Goal: Information Seeking & Learning: Find specific fact

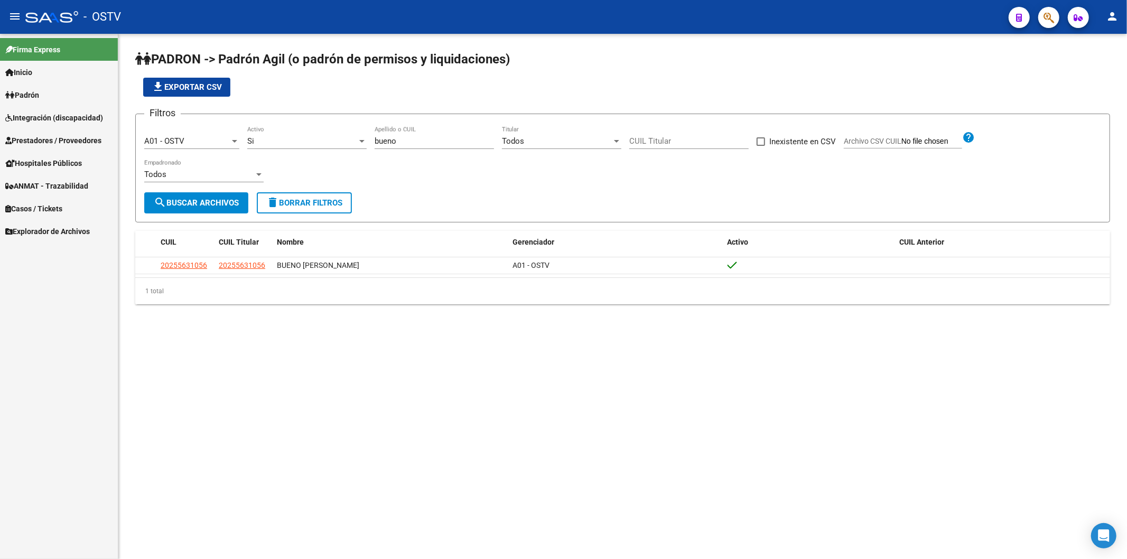
click at [284, 86] on div "file_download Exportar CSV" at bounding box center [622, 87] width 975 height 19
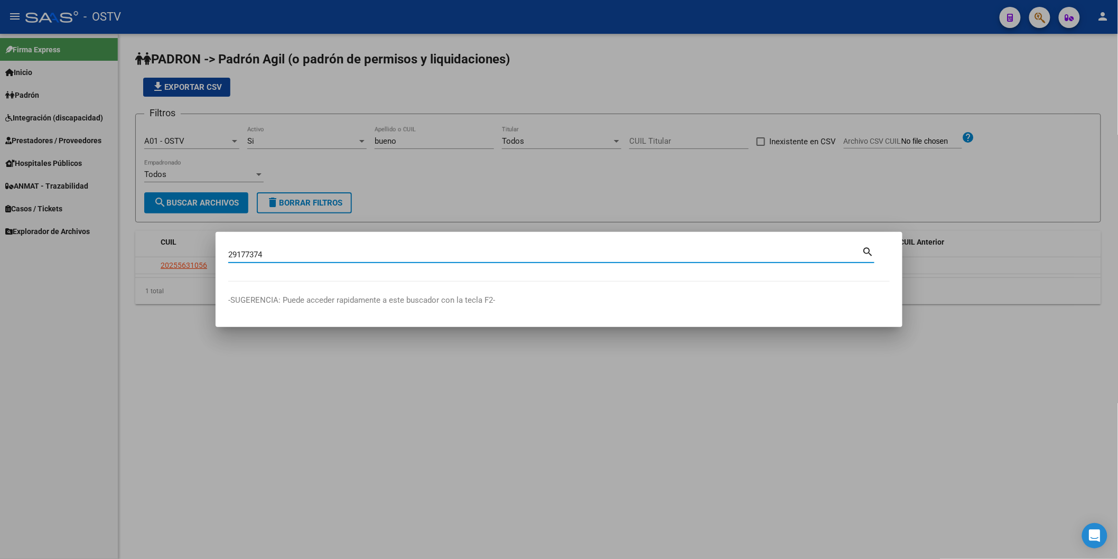
type input "29177374"
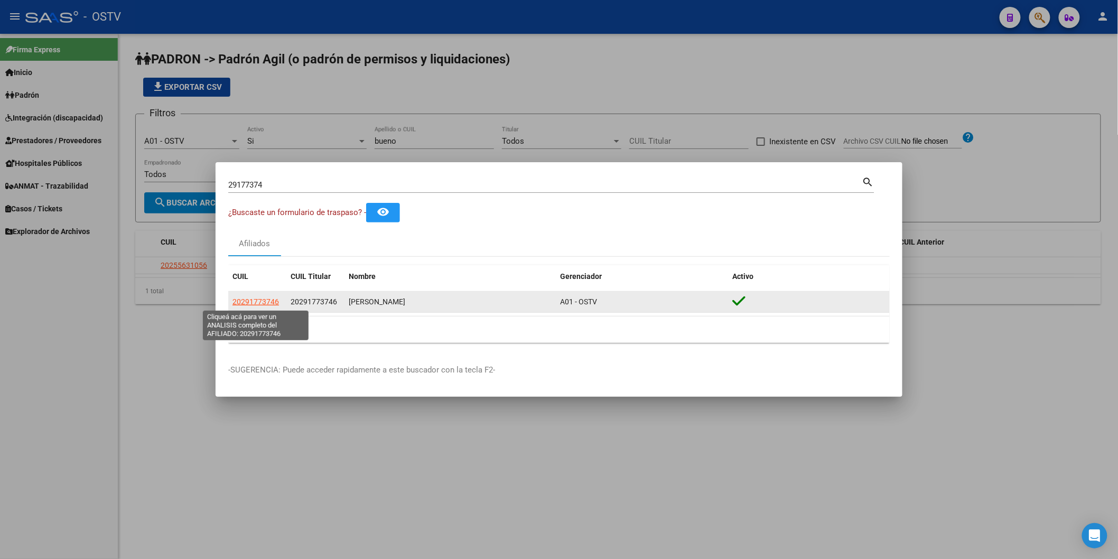
click at [249, 305] on span "20291773746" at bounding box center [255, 301] width 46 height 8
type textarea "20291773746"
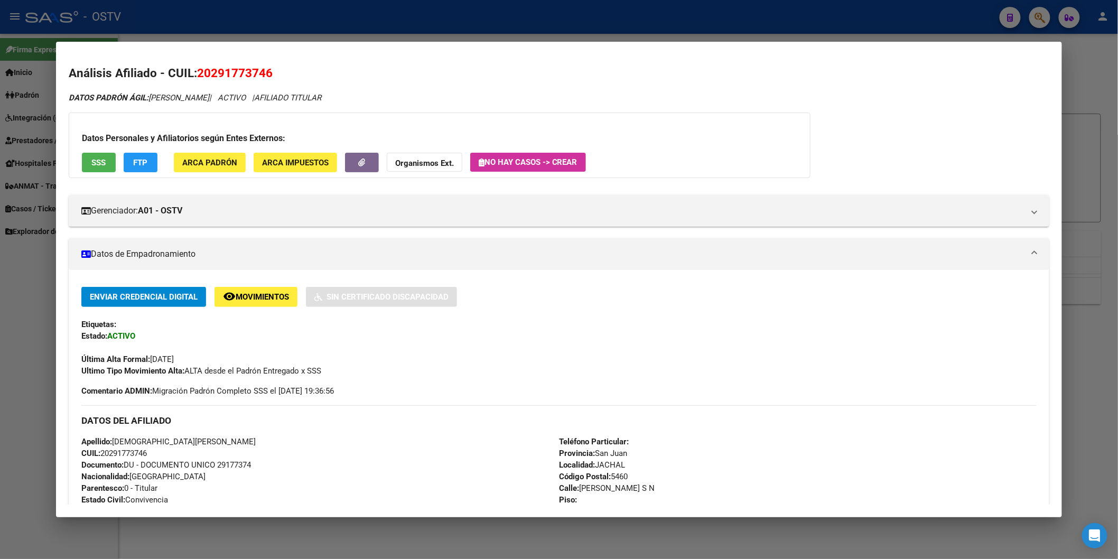
click at [222, 15] on div at bounding box center [559, 279] width 1118 height 559
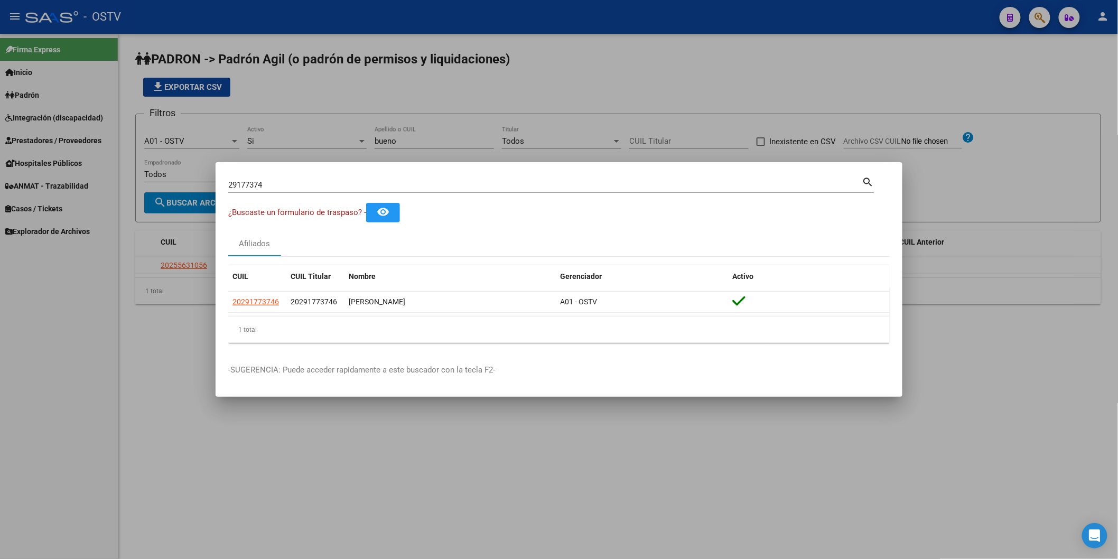
click at [399, 137] on div at bounding box center [559, 279] width 1118 height 559
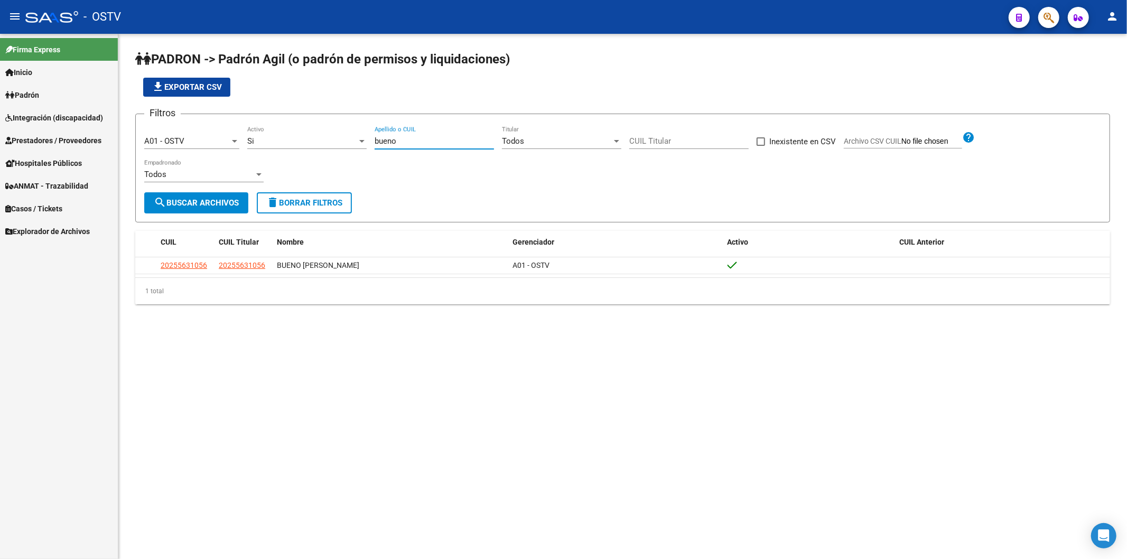
drag, startPoint x: 409, startPoint y: 144, endPoint x: 323, endPoint y: 144, distance: 86.1
click at [323, 144] on div "Filtros A01 - OSTV Seleccionar Gerenciador Si Activo bueno Apellido o CUIL Todo…" at bounding box center [622, 158] width 957 height 70
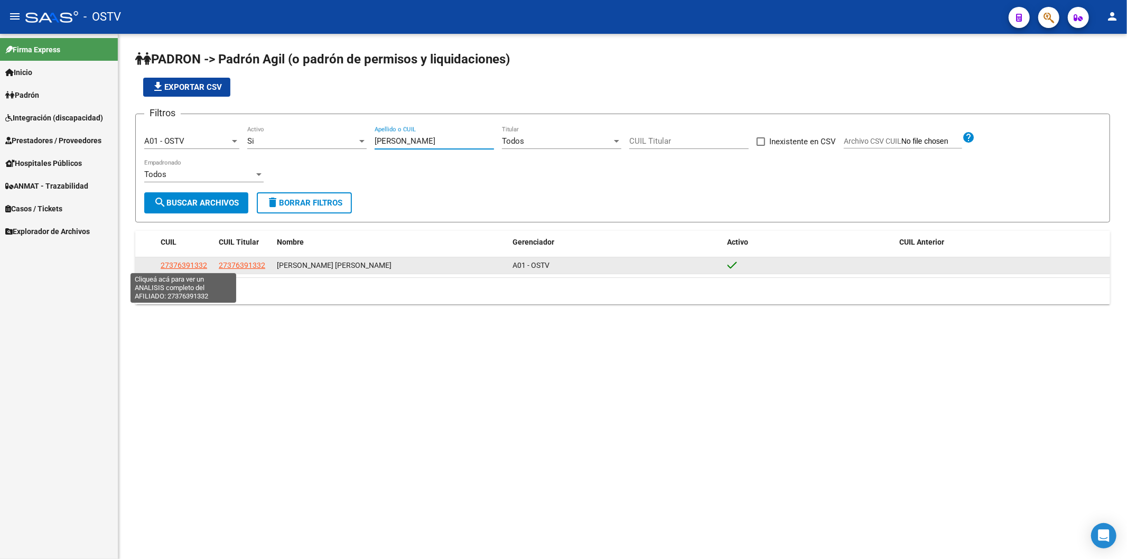
type input "[PERSON_NAME]"
click at [198, 266] on span "27376391332" at bounding box center [184, 265] width 46 height 8
type textarea "27376391332"
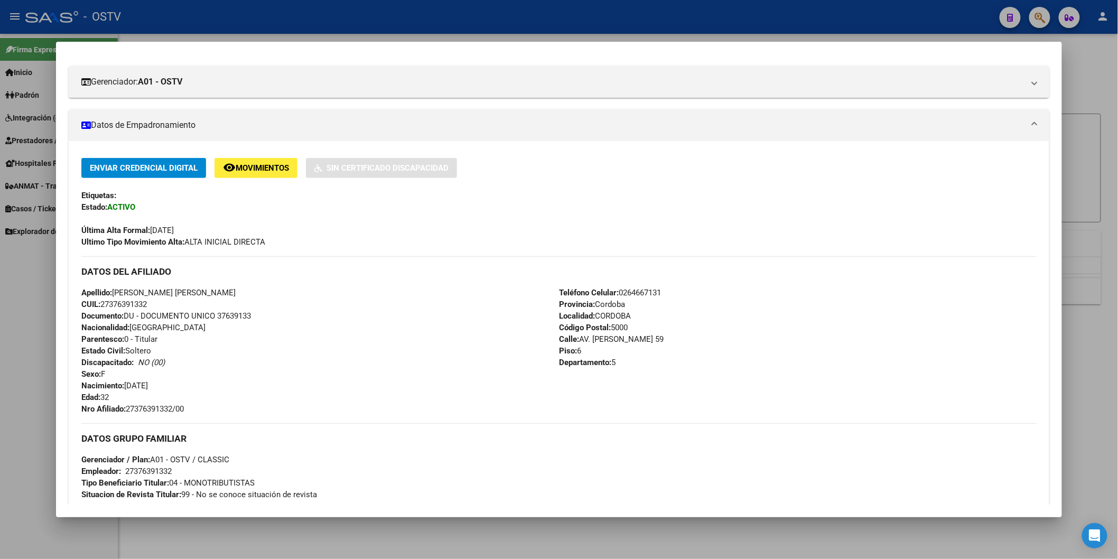
scroll to position [293, 0]
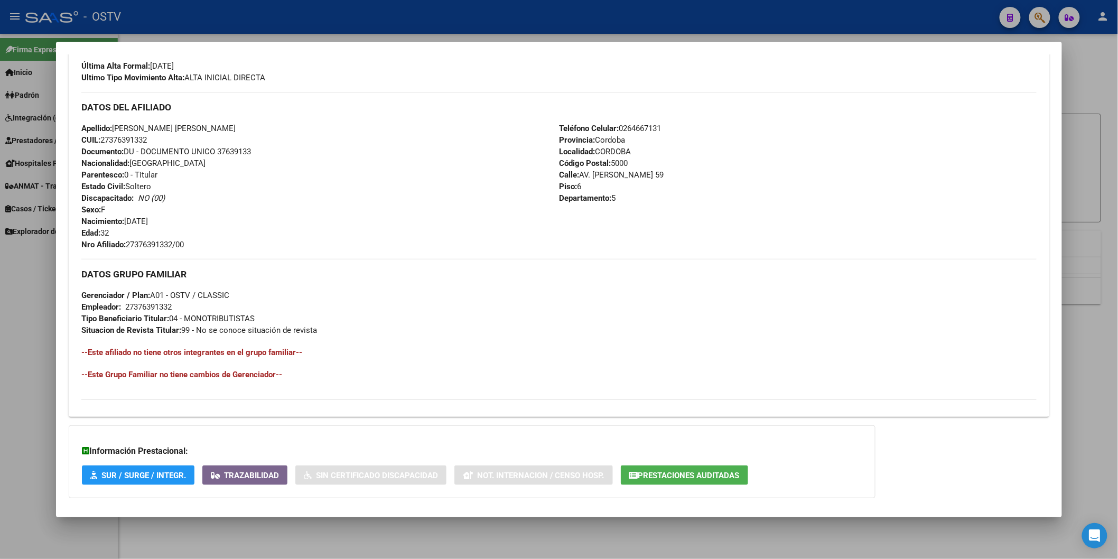
drag, startPoint x: 223, startPoint y: 151, endPoint x: 253, endPoint y: 157, distance: 30.3
click at [257, 155] on div "Apellido: [PERSON_NAME] [PERSON_NAME] CUIL: 27376391332 Documento: DU - DOCUMEN…" at bounding box center [320, 187] width 478 height 128
copy span "37639133"
click at [330, 229] on div "Apellido: [PERSON_NAME] [PERSON_NAME] CUIL: 27376391332 Documento: DU - DOCUMEN…" at bounding box center [320, 187] width 478 height 128
click at [233, 21] on div at bounding box center [559, 279] width 1118 height 559
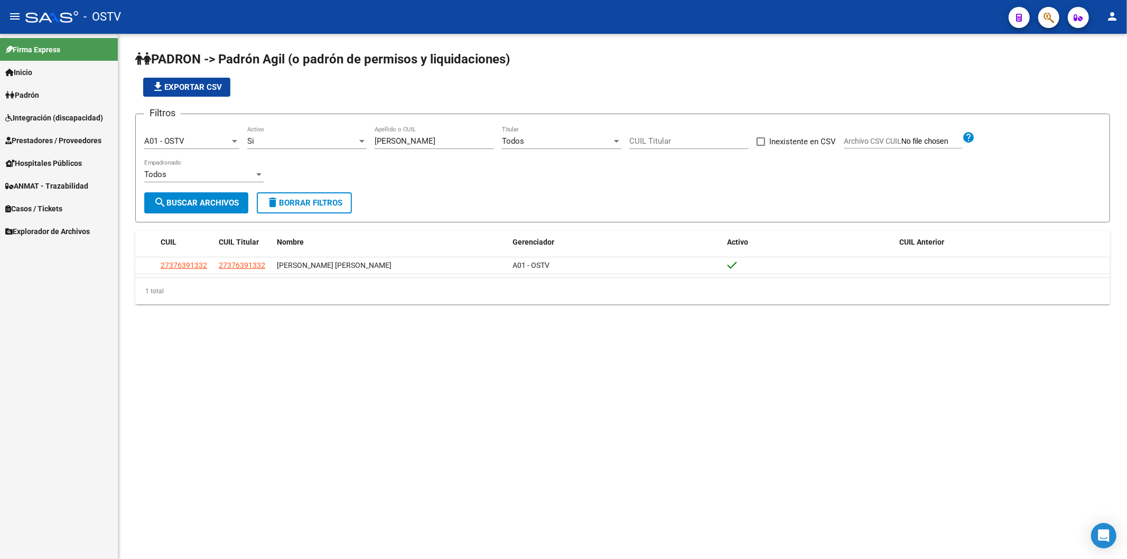
drag, startPoint x: 400, startPoint y: 142, endPoint x: 361, endPoint y: 141, distance: 39.1
click at [361, 141] on div "Filtros A01 - OSTV Seleccionar Gerenciador Si Activo [PERSON_NAME] Apellido o C…" at bounding box center [622, 158] width 957 height 70
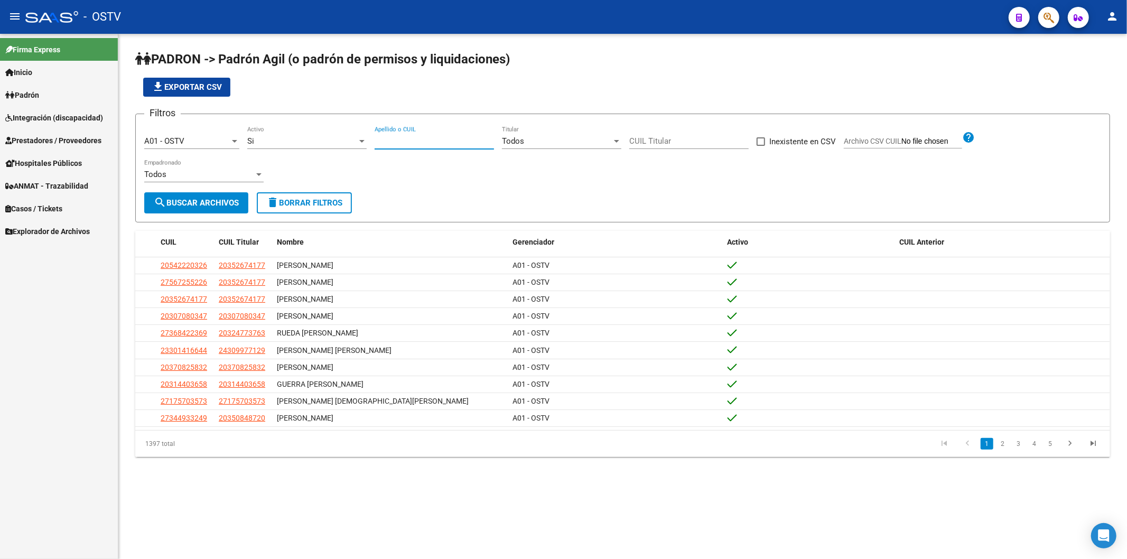
click at [349, 98] on app-list-header "PADRON -> Padrón Agil ([PERSON_NAME] de permisos y liquidaciones) file_download…" at bounding box center [622, 137] width 975 height 172
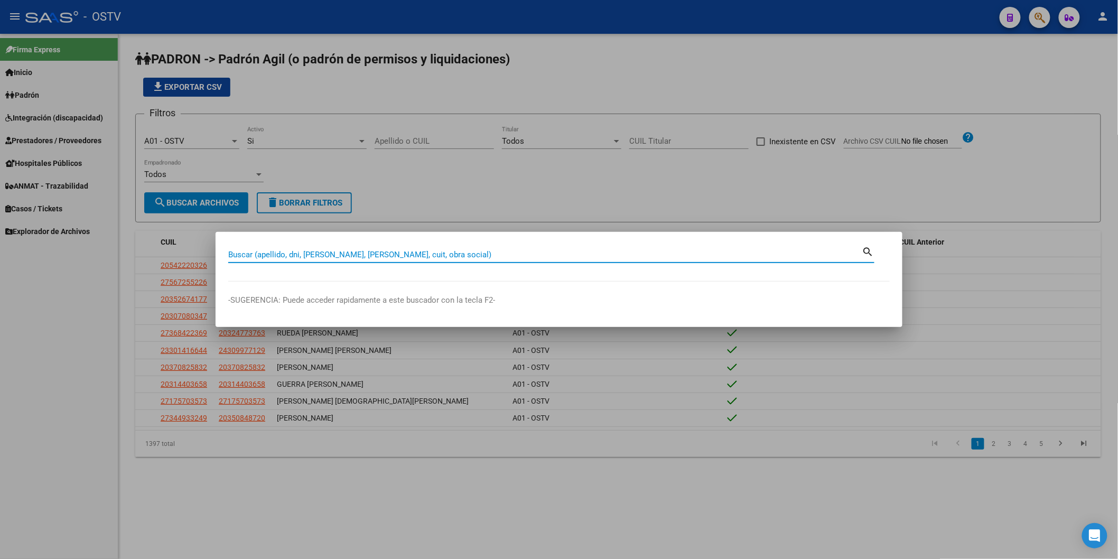
paste input "20298890853"
type input "20298890853"
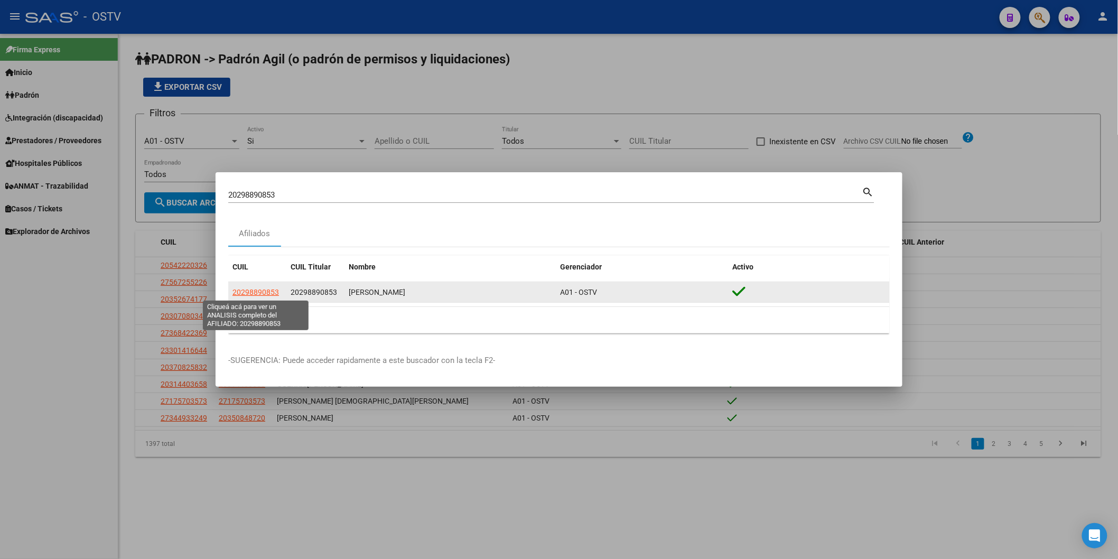
click at [246, 292] on span "20298890853" at bounding box center [255, 292] width 46 height 8
type textarea "20298890853"
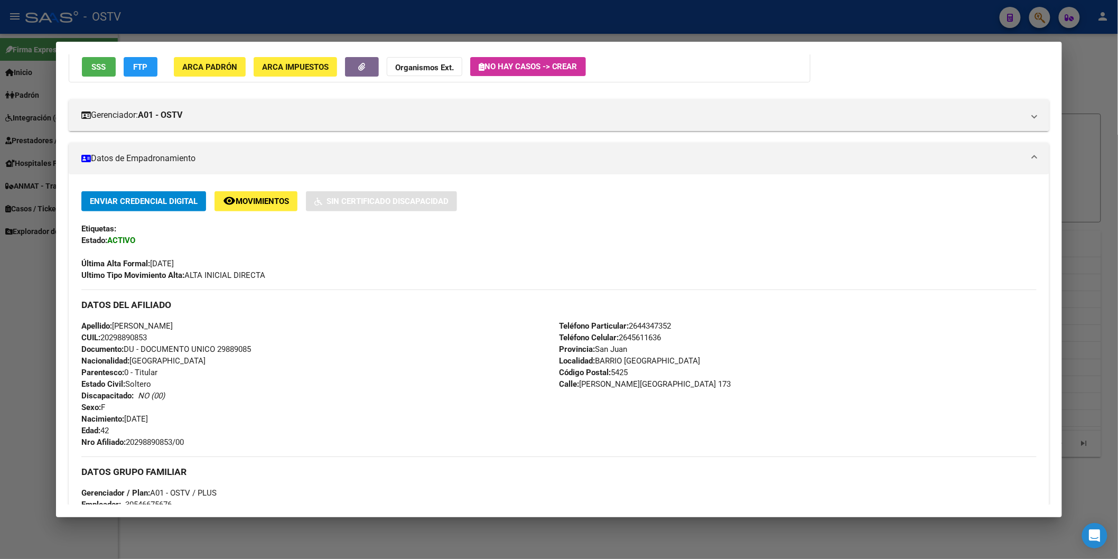
scroll to position [176, 0]
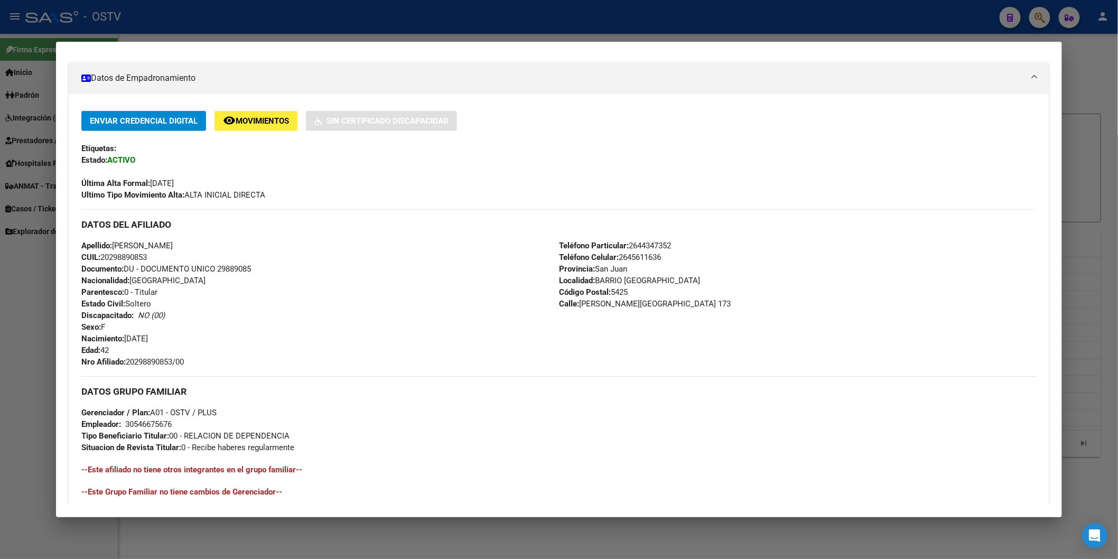
click at [268, 25] on div at bounding box center [559, 279] width 1118 height 559
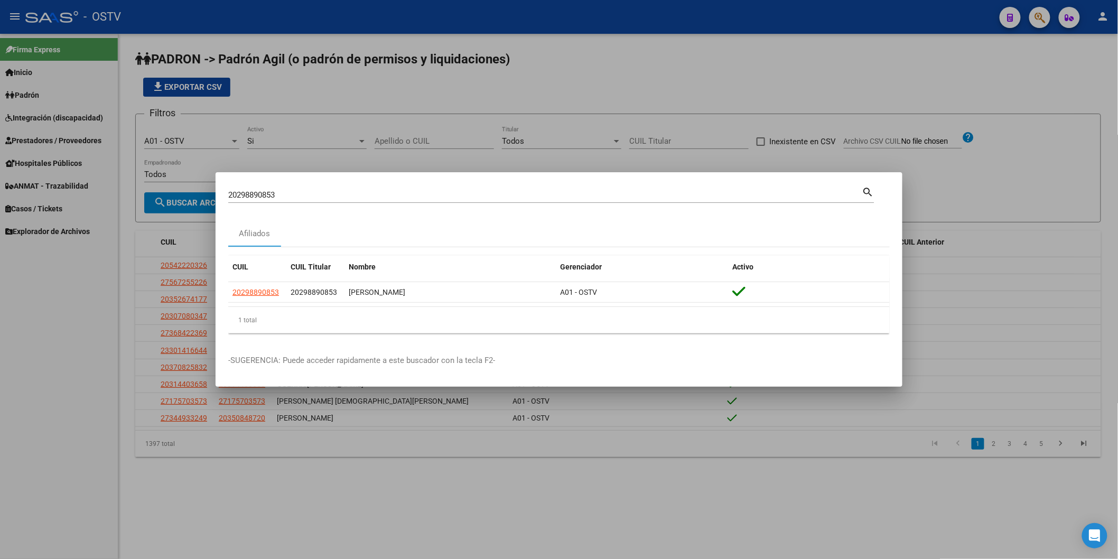
click at [367, 125] on div at bounding box center [559, 279] width 1118 height 559
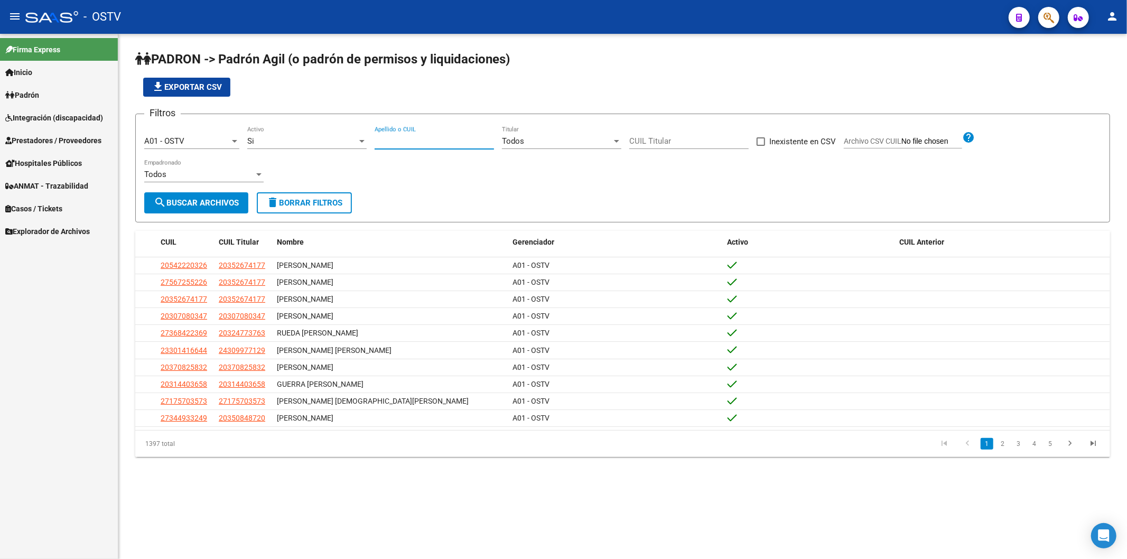
click at [384, 136] on input "Apellido o CUIL" at bounding box center [434, 141] width 119 height 10
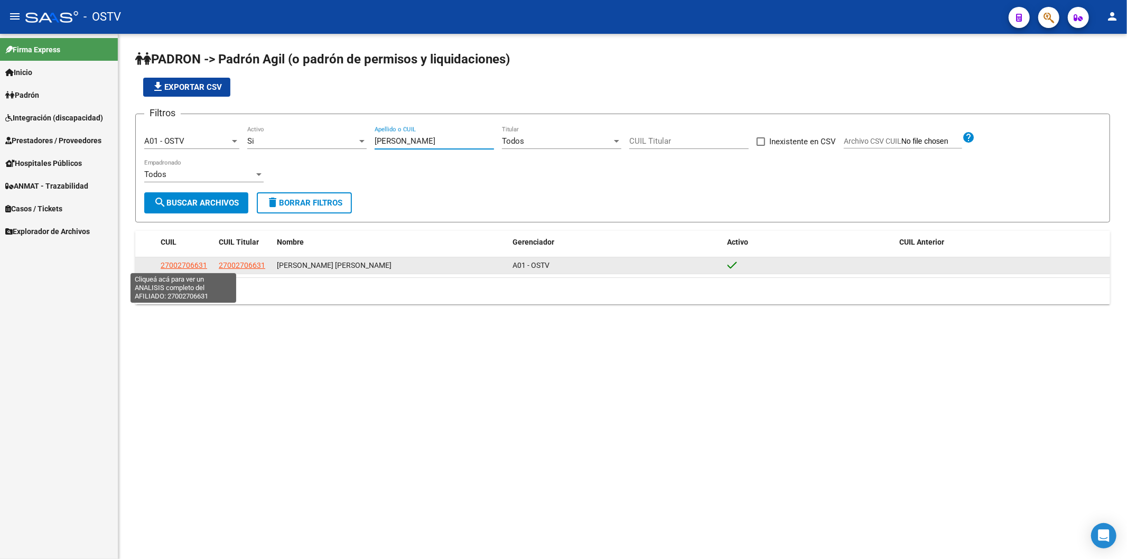
type input "[PERSON_NAME]"
click at [187, 268] on span "27002706631" at bounding box center [184, 265] width 46 height 8
type textarea "27002706631"
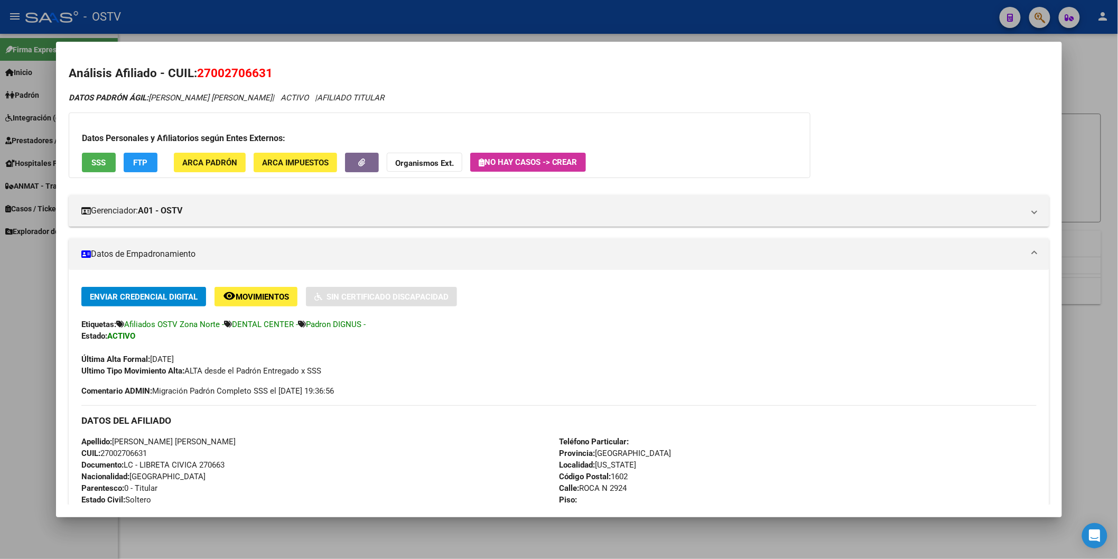
scroll to position [235, 0]
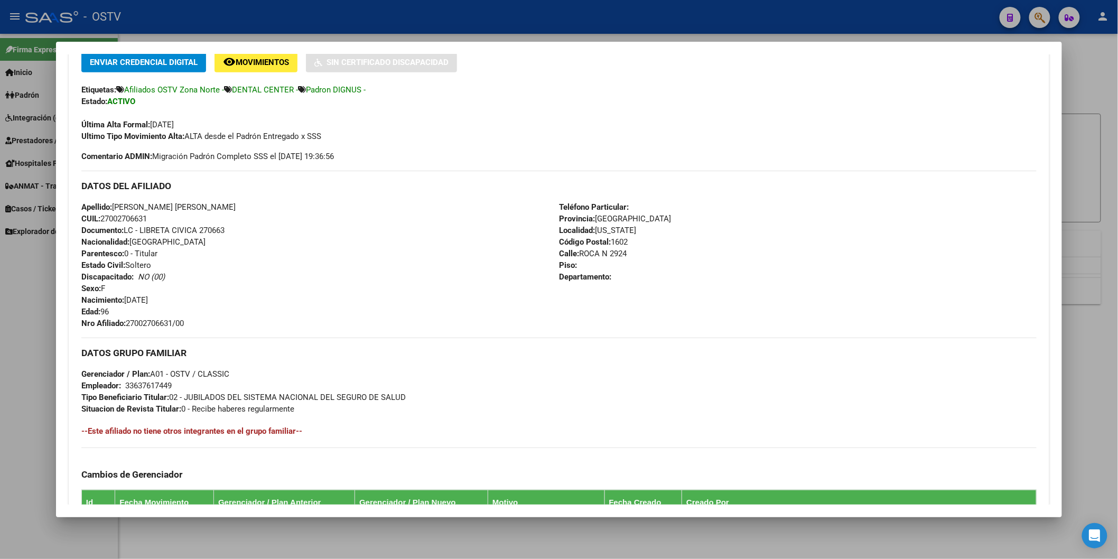
drag, startPoint x: 125, startPoint y: 325, endPoint x: 226, endPoint y: 324, distance: 100.9
click at [226, 324] on div "Apellido: [PERSON_NAME] [PERSON_NAME] CUIL: 27002706631 Documento: LC - LIBRETA…" at bounding box center [320, 265] width 478 height 128
copy span "27002706631/00"
click at [229, 22] on div at bounding box center [559, 279] width 1118 height 559
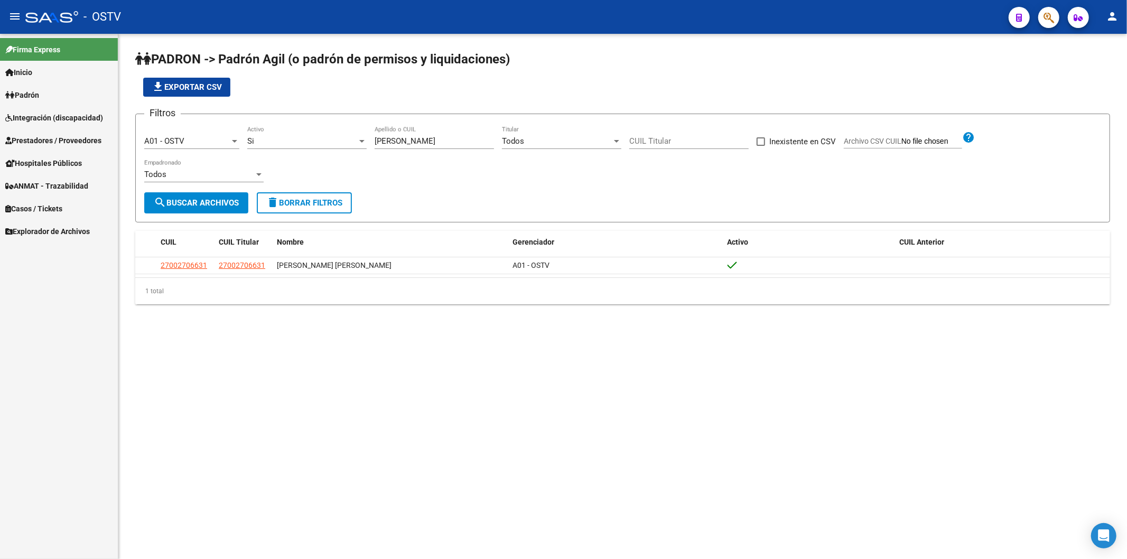
drag, startPoint x: 392, startPoint y: 143, endPoint x: 325, endPoint y: 146, distance: 67.2
click at [325, 146] on div "Filtros A01 - OSTV Seleccionar Gerenciador Si Activo [PERSON_NAME] Apellido o C…" at bounding box center [622, 158] width 957 height 70
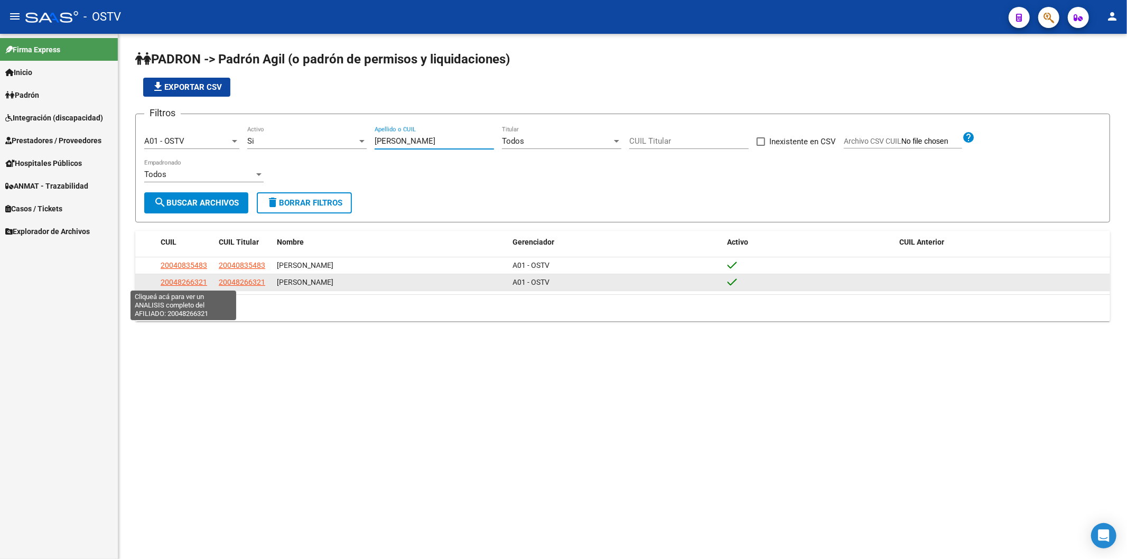
type input "[PERSON_NAME]"
click at [198, 279] on span "20048266321" at bounding box center [184, 282] width 46 height 8
type textarea "20048266321"
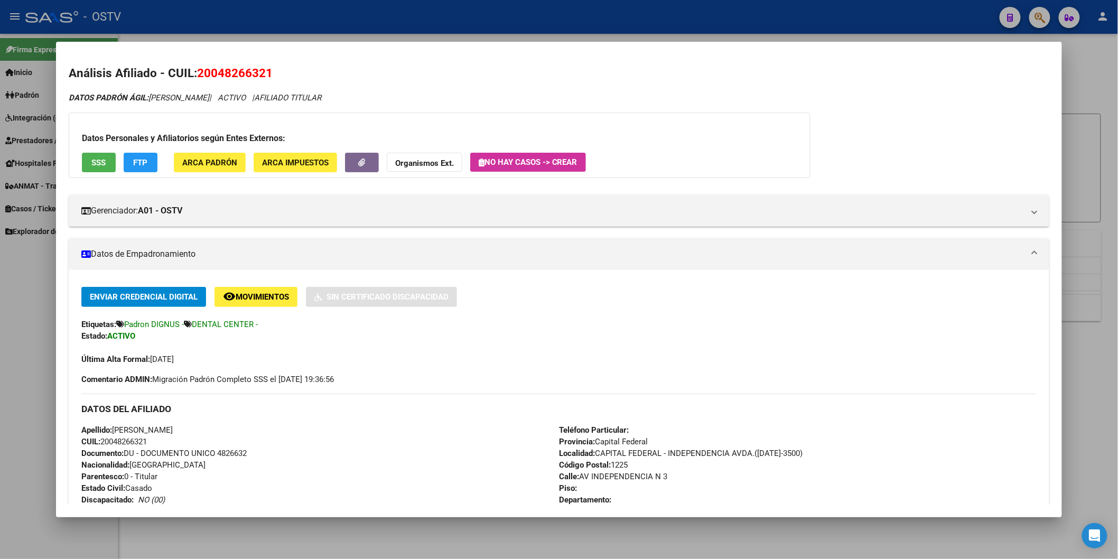
scroll to position [293, 0]
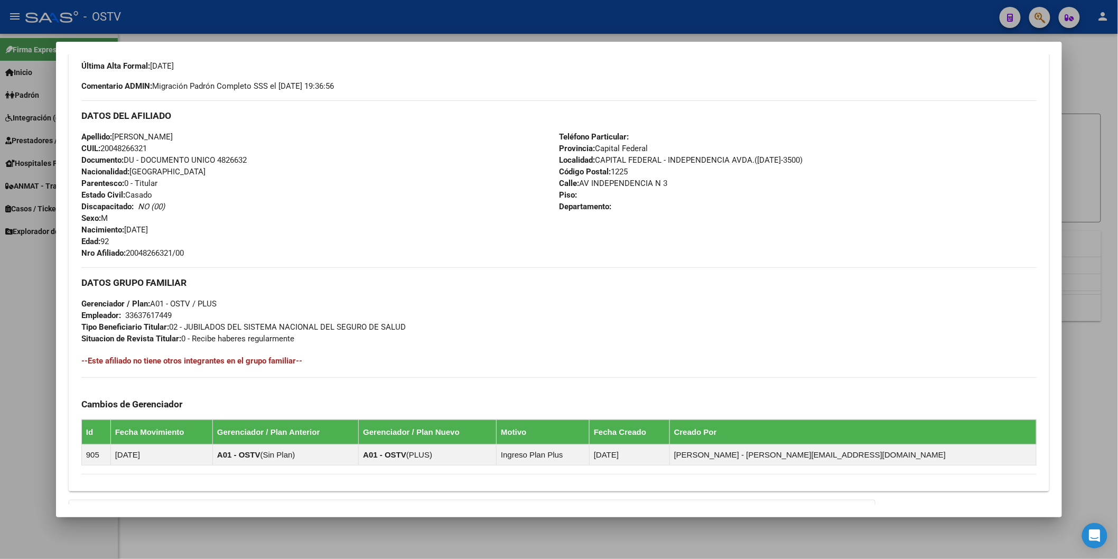
drag, startPoint x: 125, startPoint y: 251, endPoint x: 179, endPoint y: 255, distance: 53.5
click at [189, 255] on div "Apellido: [PERSON_NAME]: 20048266321 Documento: DU - DOCUMENTO UNICO 4826632 Na…" at bounding box center [320, 195] width 478 height 128
copy span "20048266321/00"
click at [252, 23] on div at bounding box center [559, 279] width 1118 height 559
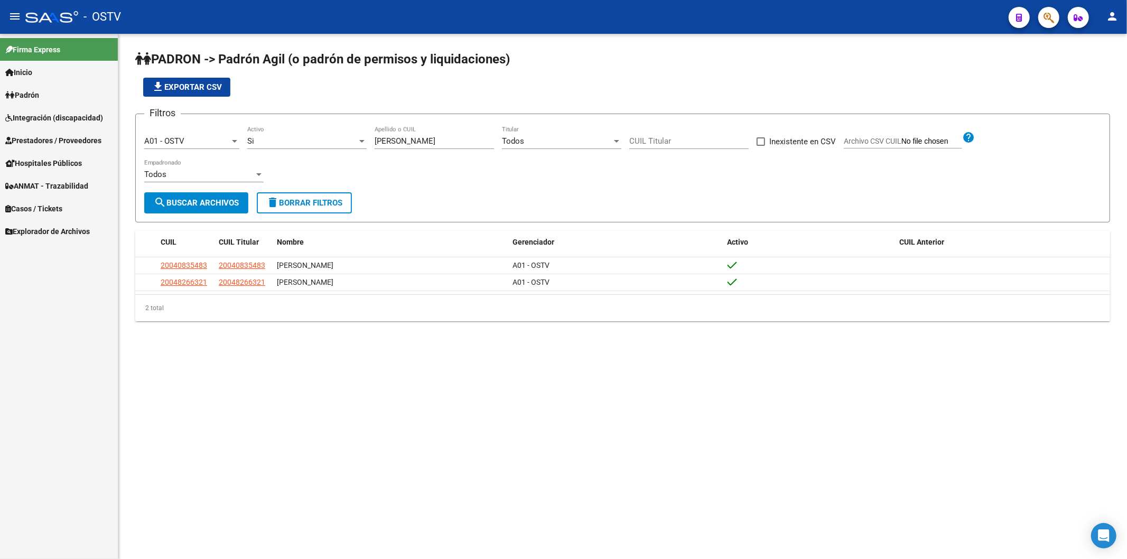
drag, startPoint x: 380, startPoint y: 101, endPoint x: 380, endPoint y: 111, distance: 10.6
click at [380, 101] on app-list-header "PADRON -> Padrón Agil ([PERSON_NAME] de permisos y liquidaciones) file_download…" at bounding box center [622, 137] width 975 height 172
drag, startPoint x: 395, startPoint y: 137, endPoint x: 352, endPoint y: 141, distance: 43.4
click at [352, 141] on div "Filtros A01 - OSTV Seleccionar Gerenciador Si Activo [PERSON_NAME] o CUIL Todos…" at bounding box center [622, 158] width 957 height 70
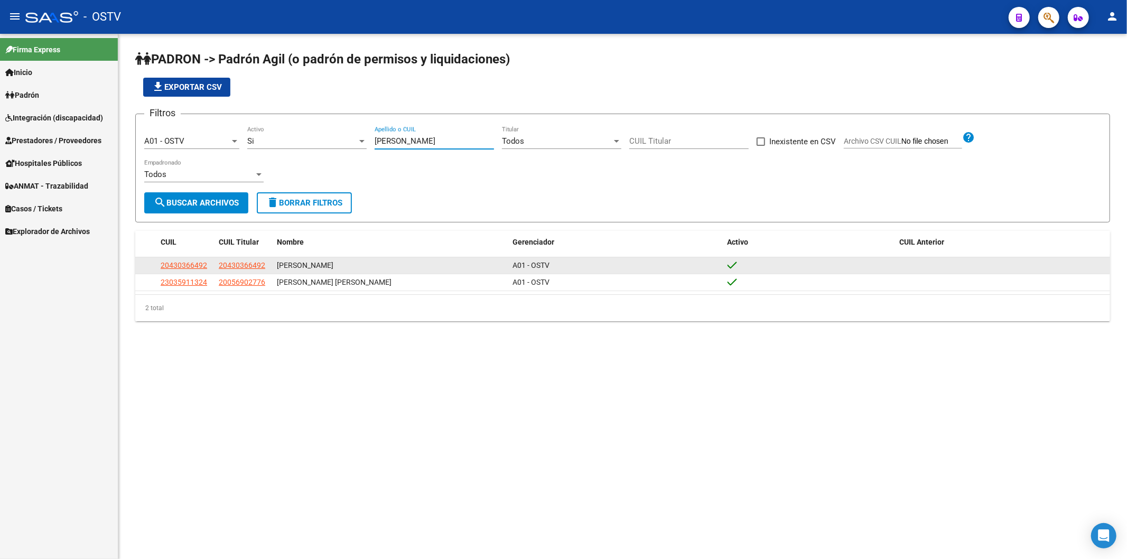
type input "[PERSON_NAME]"
click at [198, 264] on span "20430366492" at bounding box center [184, 265] width 46 height 8
type textarea "20430366492"
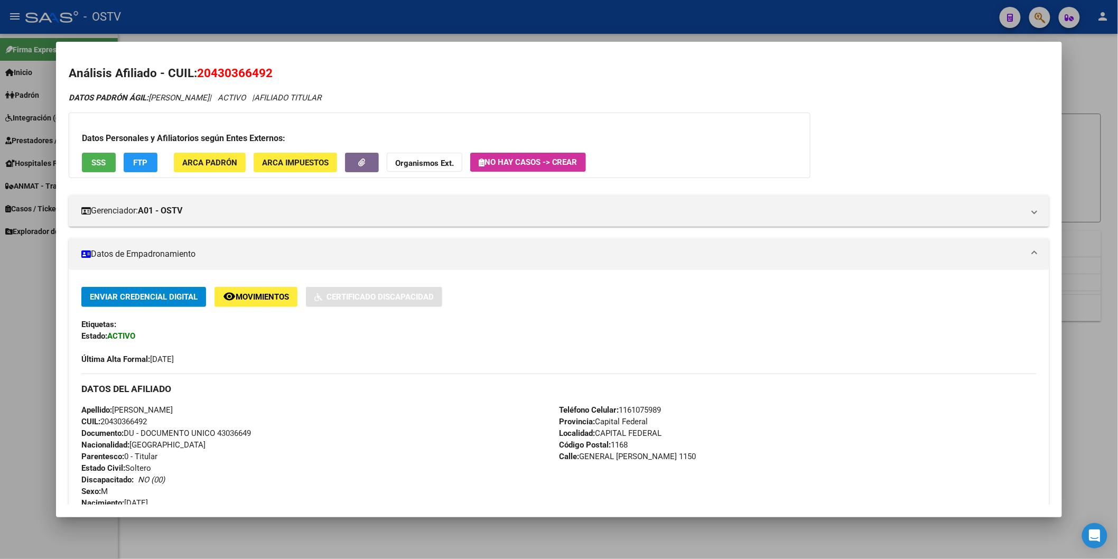
scroll to position [235, 0]
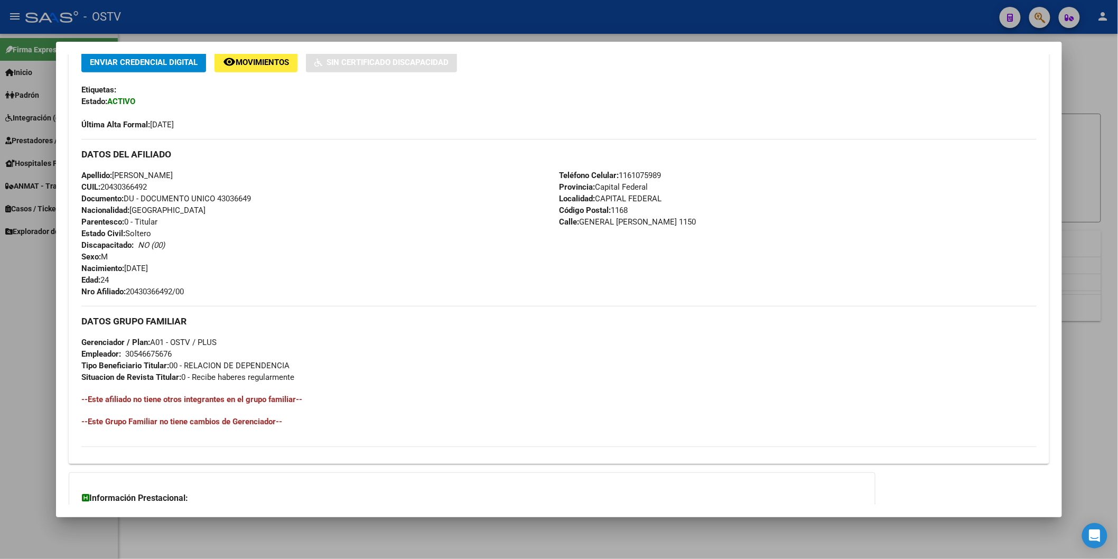
drag, startPoint x: 123, startPoint y: 291, endPoint x: 196, endPoint y: 291, distance: 72.9
click at [196, 291] on div "Apellido: [PERSON_NAME] CUIL: 20430366492 Documento: DU - DOCUMENTO UNICO 43036…" at bounding box center [320, 234] width 478 height 128
copy span "20430366492/00"
click at [291, 16] on div at bounding box center [559, 279] width 1118 height 559
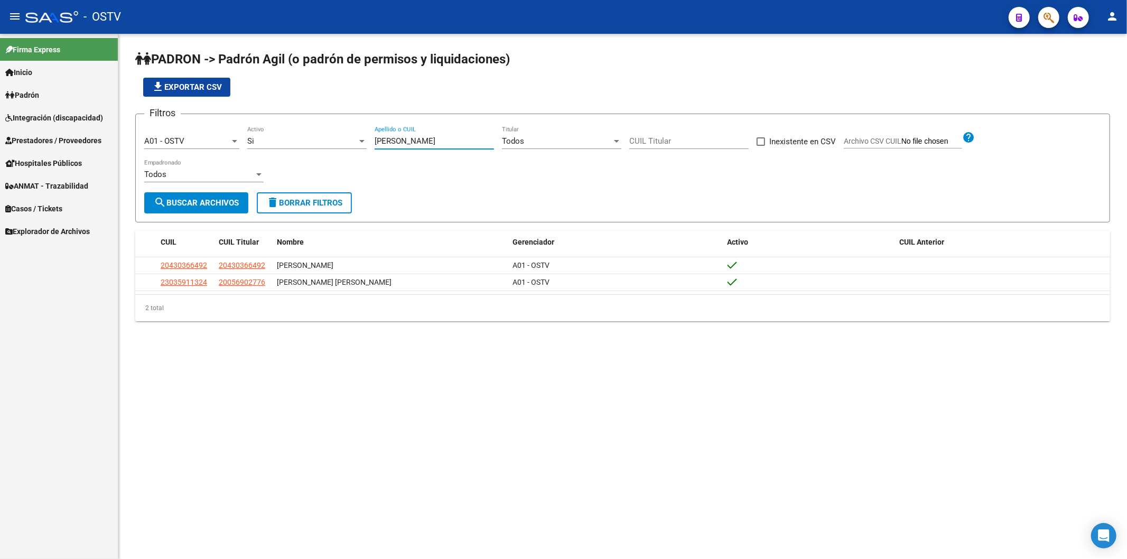
drag, startPoint x: 389, startPoint y: 139, endPoint x: 327, endPoint y: 144, distance: 62.5
click at [329, 143] on div "Filtros A01 - OSTV Seleccionar Gerenciador Si Activo [PERSON_NAME] Apellido o C…" at bounding box center [622, 158] width 957 height 70
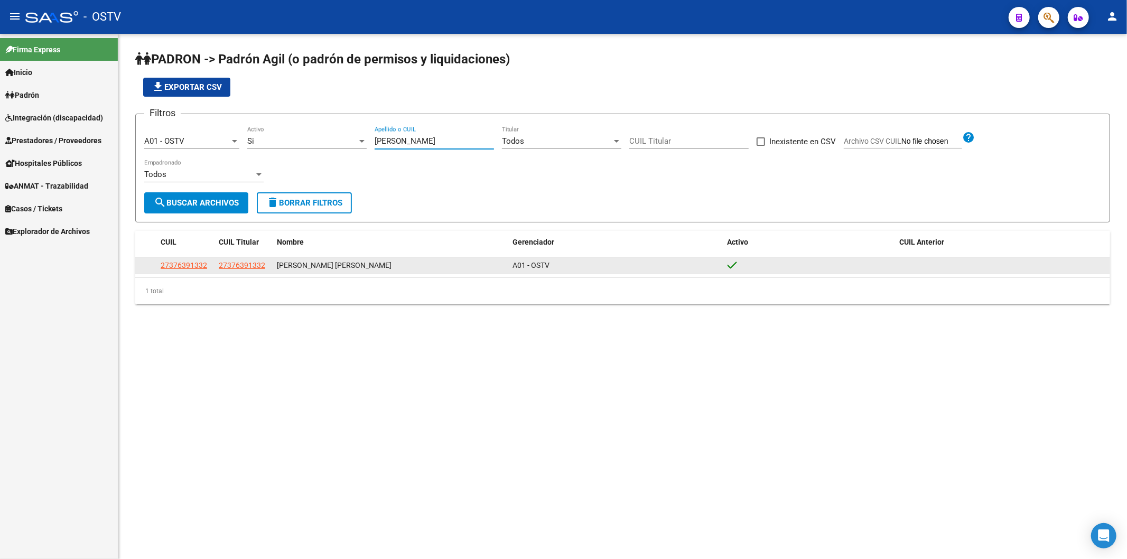
type input "[PERSON_NAME]"
click at [171, 259] on app-link-go-to "27376391332" at bounding box center [184, 265] width 46 height 12
click at [173, 261] on span "27376391332" at bounding box center [184, 265] width 46 height 8
type textarea "27376391332"
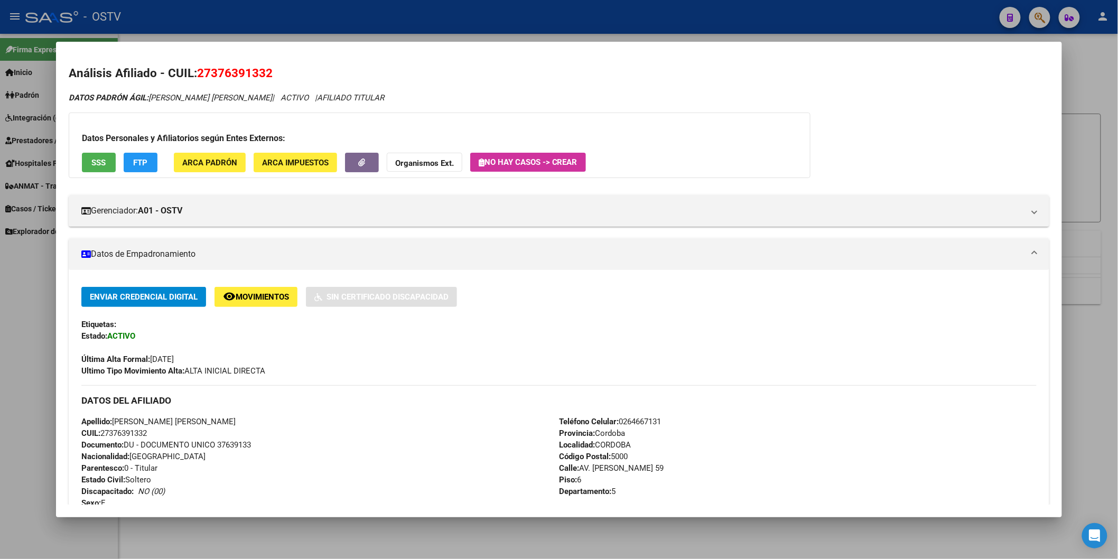
click at [297, 18] on div at bounding box center [559, 279] width 1118 height 559
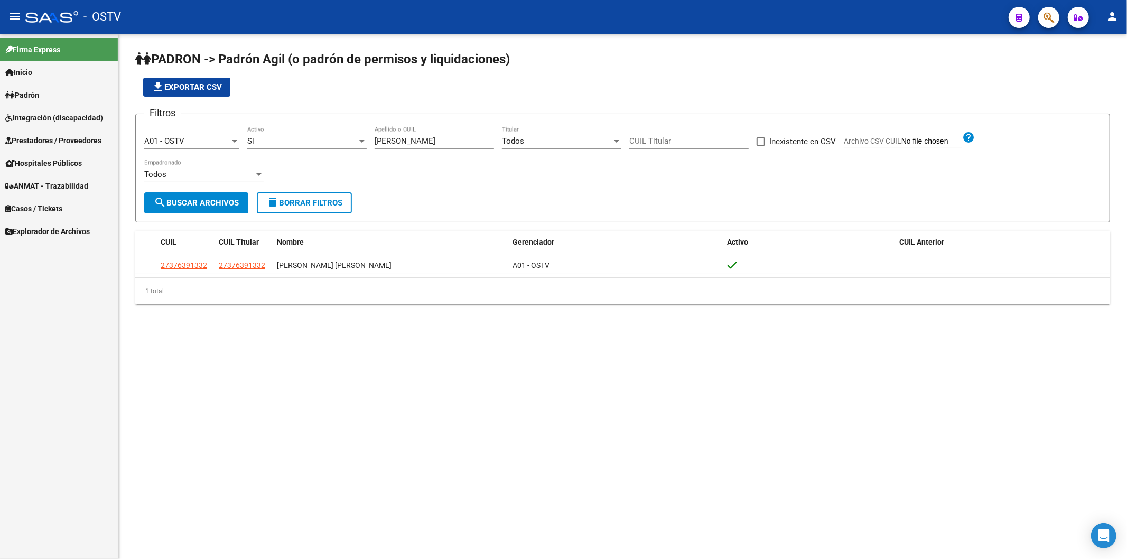
click at [409, 147] on div "[PERSON_NAME] Apellido o CUIL" at bounding box center [434, 137] width 119 height 23
drag, startPoint x: 398, startPoint y: 139, endPoint x: 291, endPoint y: 139, distance: 107.8
click at [297, 139] on div "Filtros A01 - OSTV Seleccionar Gerenciador Si Activo [PERSON_NAME] Apellido o C…" at bounding box center [622, 158] width 957 height 70
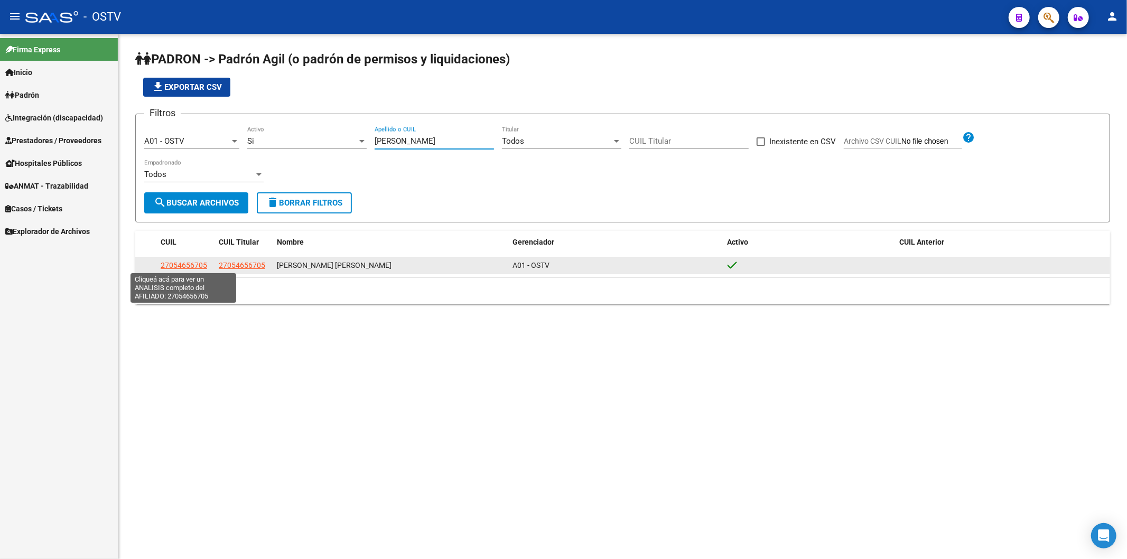
type input "[PERSON_NAME]"
click at [189, 267] on span "27054656705" at bounding box center [184, 265] width 46 height 8
type textarea "27054656705"
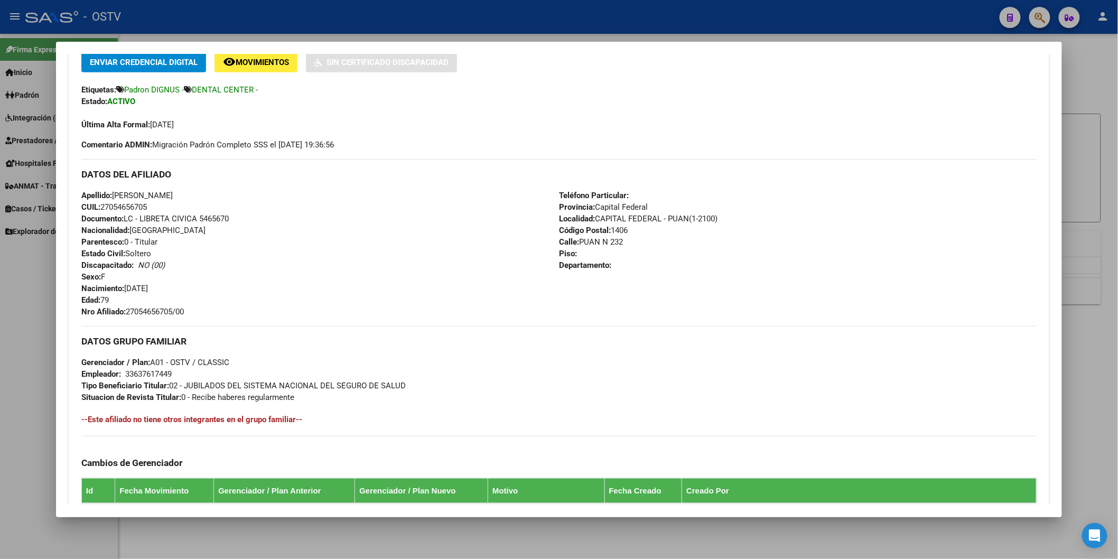
click at [123, 310] on span "Nro Afiliado: 27054656705/00" at bounding box center [132, 312] width 102 height 10
click at [125, 310] on span "Nro Afiliado: 27054656705/00" at bounding box center [132, 312] width 102 height 10
drag, startPoint x: 125, startPoint y: 310, endPoint x: 185, endPoint y: 314, distance: 60.4
click at [192, 314] on div "Apellido: [PERSON_NAME] CUIL: 27054656705 Documento: LC - LIBRETA CIVICA 546567…" at bounding box center [320, 254] width 478 height 128
copy span "27054656705/00"
